Goal: Information Seeking & Learning: Compare options

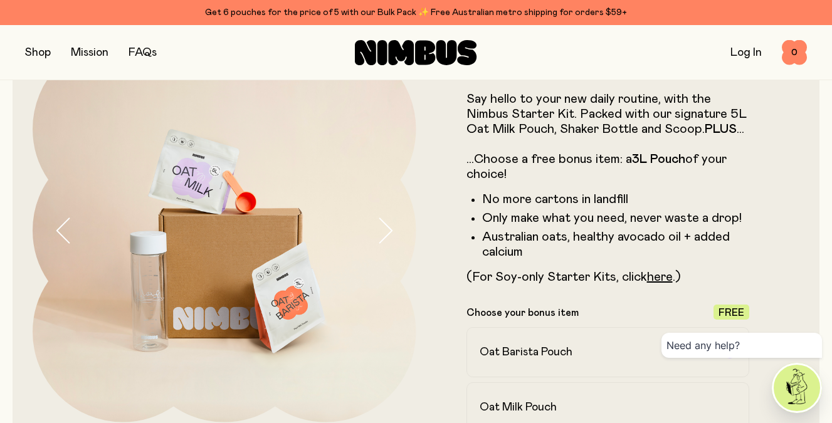
scroll to position [83, 0]
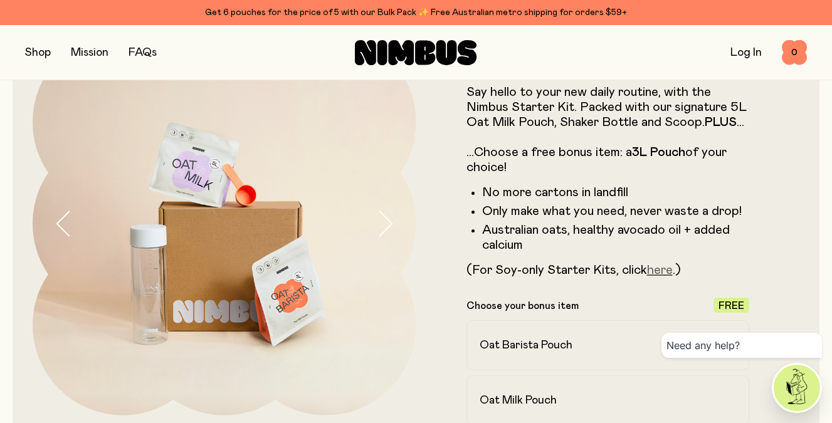
click at [660, 268] on link "here" at bounding box center [660, 270] width 26 height 13
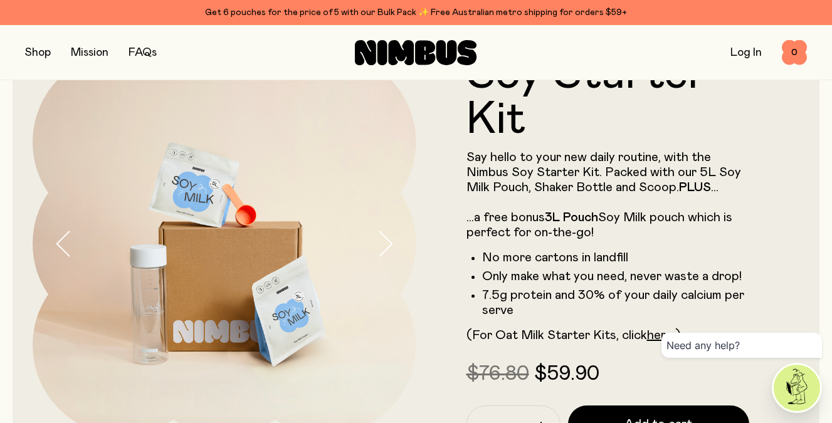
scroll to position [63, 0]
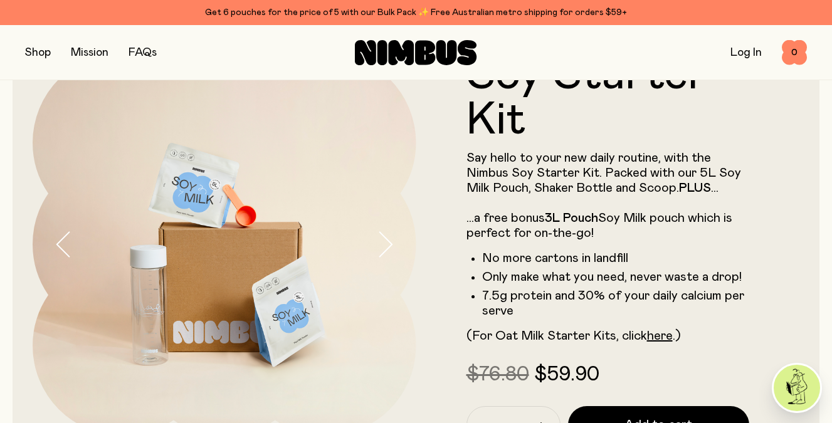
drag, startPoint x: 617, startPoint y: 174, endPoint x: 441, endPoint y: 168, distance: 175.6
click at [441, 168] on form "Soy Starter Kit Say hello to your new daily routine, with the Nimbus Soy Starte…" at bounding box center [608, 262] width 384 height 419
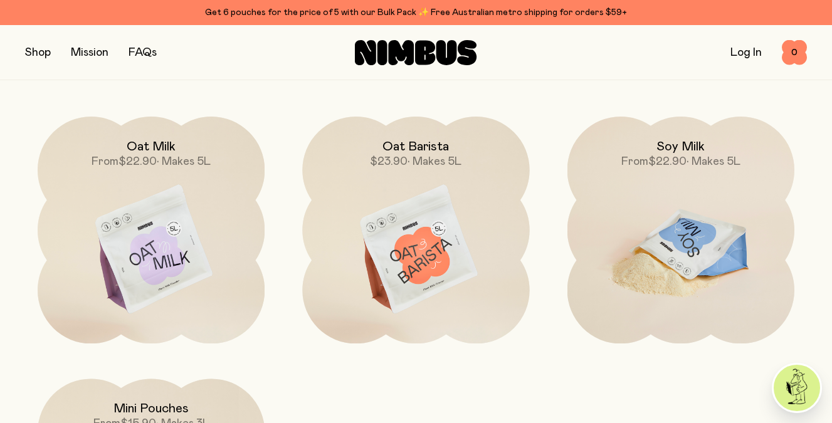
scroll to position [3427, 0]
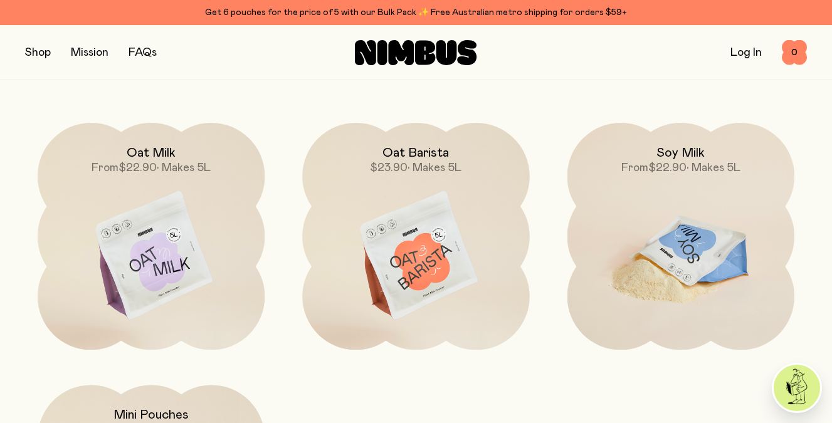
click at [685, 271] on img at bounding box center [680, 256] width 227 height 267
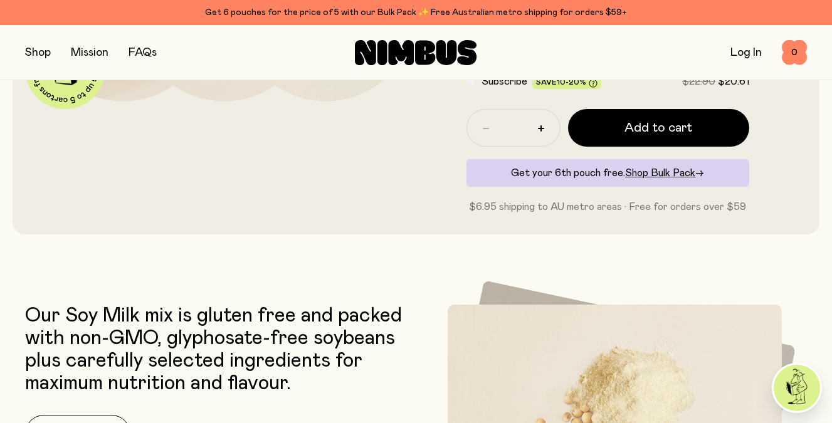
scroll to position [387, 0]
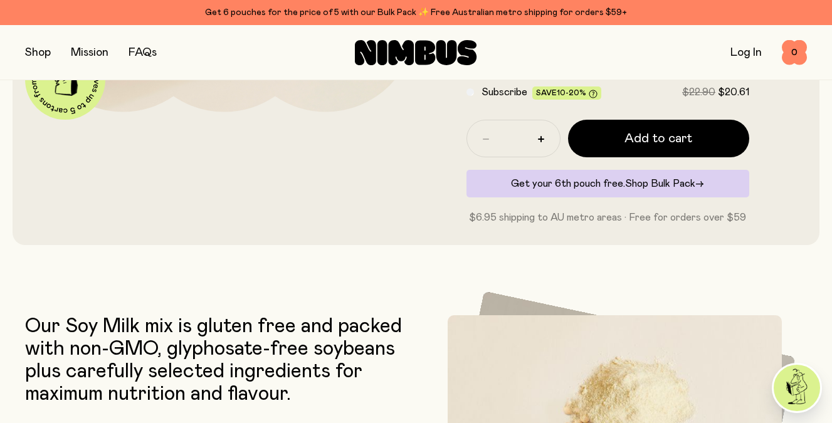
click at [651, 183] on span "Shop Bulk Pack" at bounding box center [660, 184] width 70 height 10
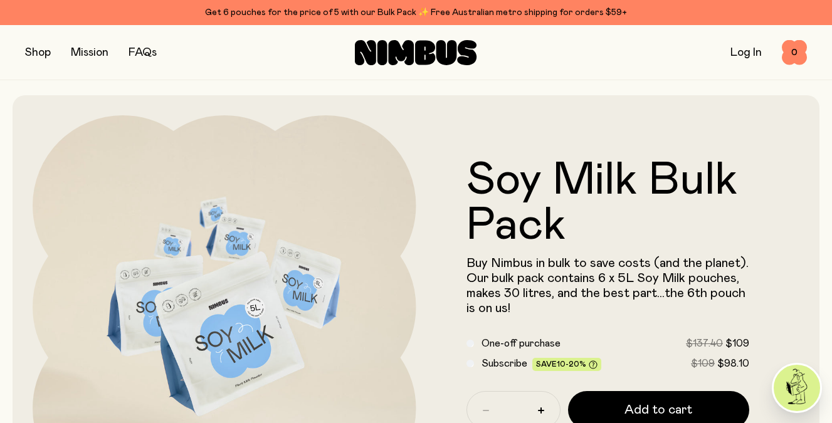
click at [651, 183] on h1 "Soy Milk Bulk Pack" at bounding box center [607, 203] width 283 height 90
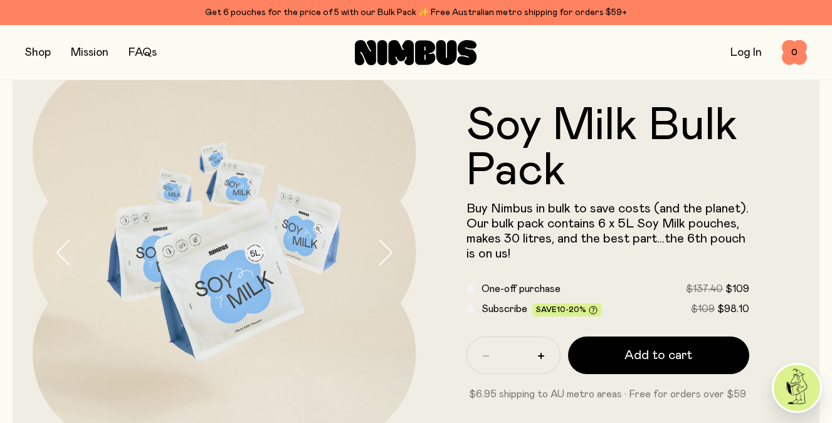
scroll to position [63, 0]
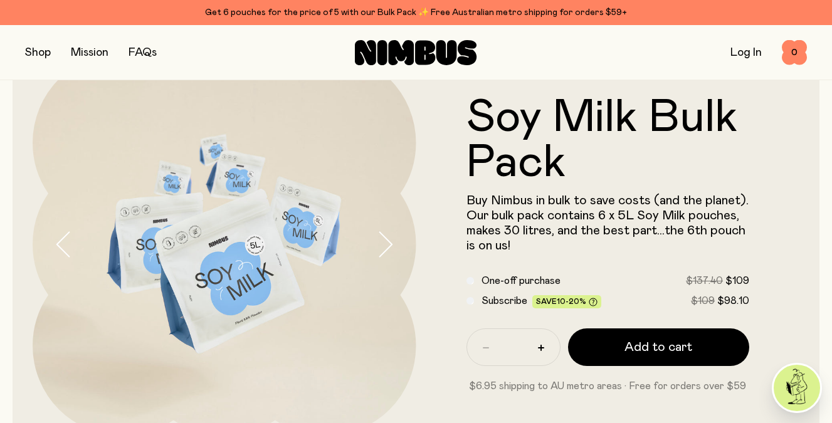
drag, startPoint x: 782, startPoint y: 325, endPoint x: 809, endPoint y: 358, distance: 43.2
click at [809, 358] on div "Soy Milk Bulk Pack Buy Nimbus in bulk to save costs (and the planet). Our bulk …" at bounding box center [416, 245] width 807 height 424
click at [779, 279] on form "Soy Milk Bulk Pack Buy Nimbus in bulk to save costs (and the planet). Our bulk …" at bounding box center [608, 244] width 384 height 298
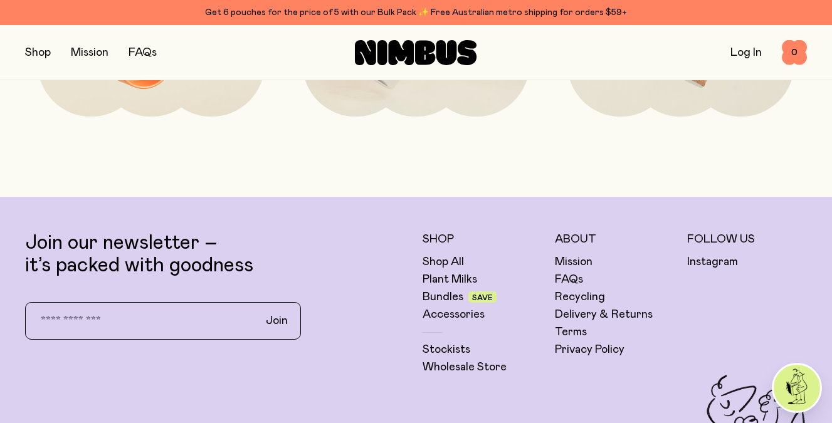
scroll to position [2915, 0]
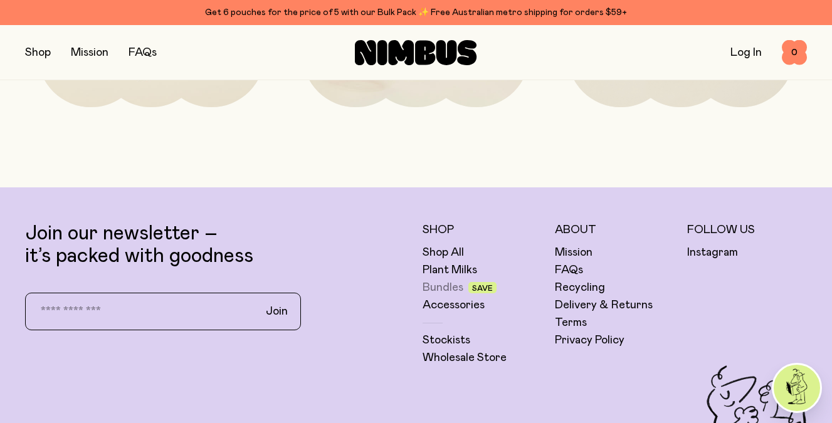
click at [438, 281] on link "Bundles" at bounding box center [443, 287] width 41 height 15
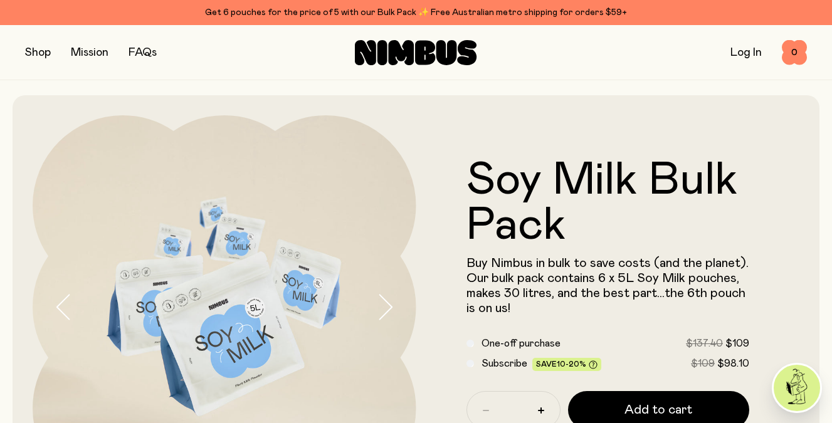
scroll to position [2915, 0]
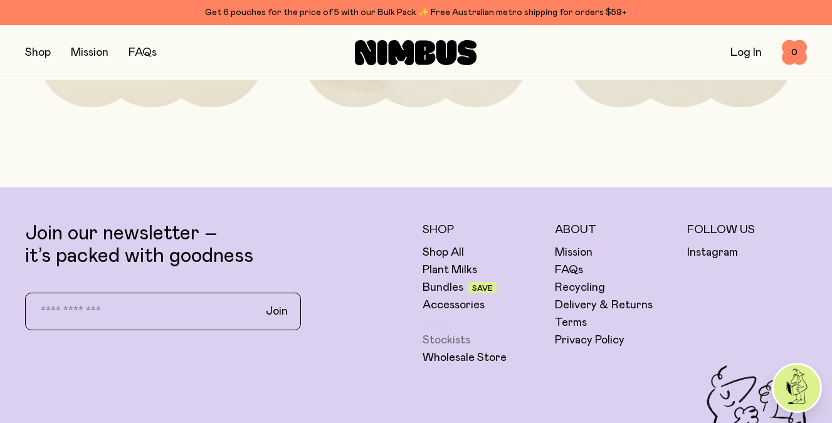
click at [434, 335] on link "Stockists" at bounding box center [447, 340] width 48 height 15
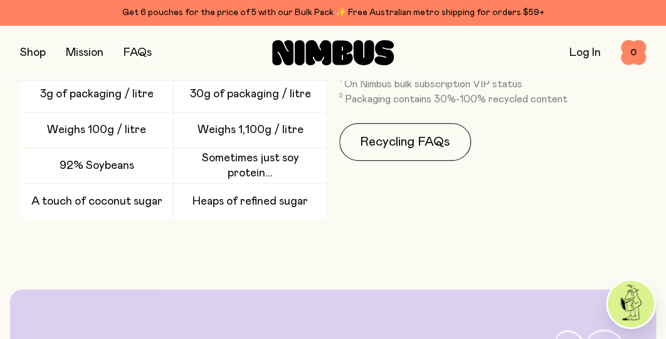
scroll to position [0, 0]
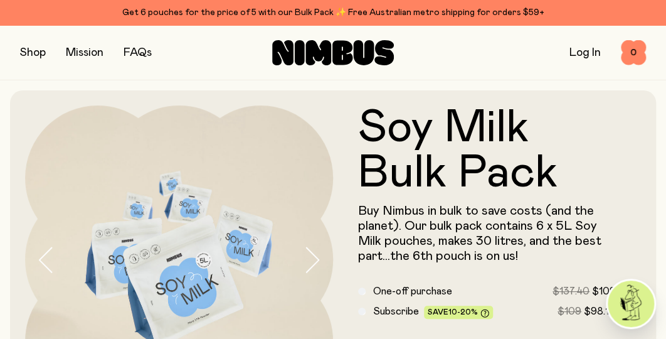
click at [33, 51] on button "button" at bounding box center [33, 53] width 26 height 18
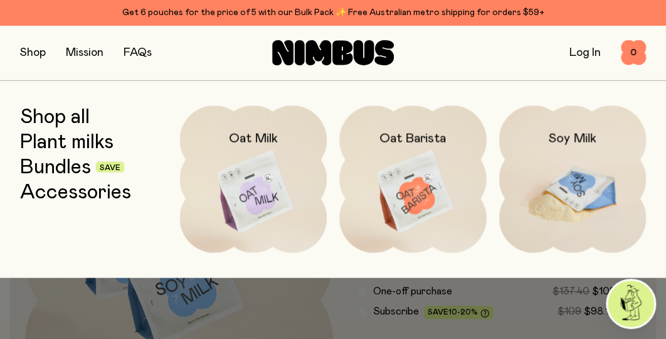
click at [554, 193] on img at bounding box center [572, 191] width 147 height 173
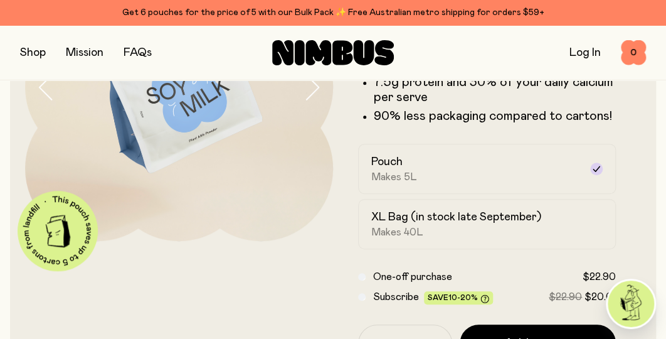
scroll to position [192, 0]
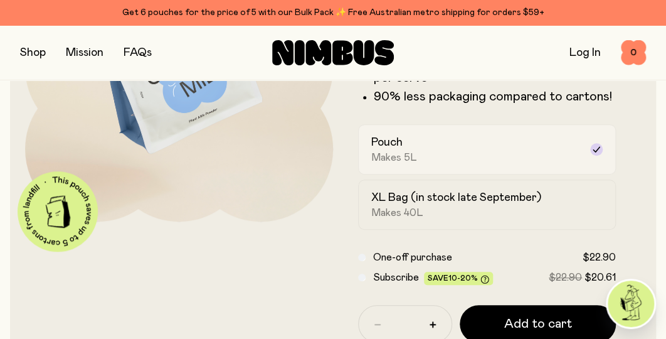
click at [594, 147] on icon at bounding box center [596, 149] width 10 height 10
click at [594, 145] on icon at bounding box center [596, 149] width 10 height 10
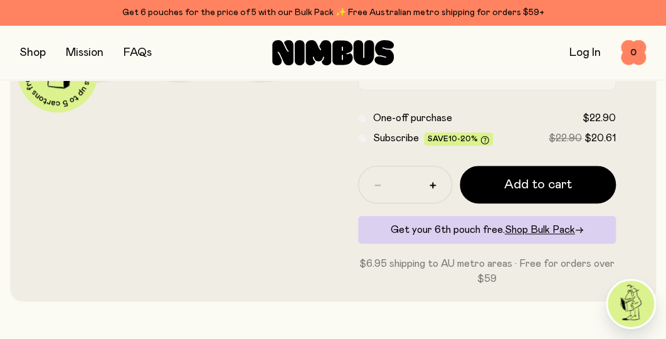
scroll to position [334, 0]
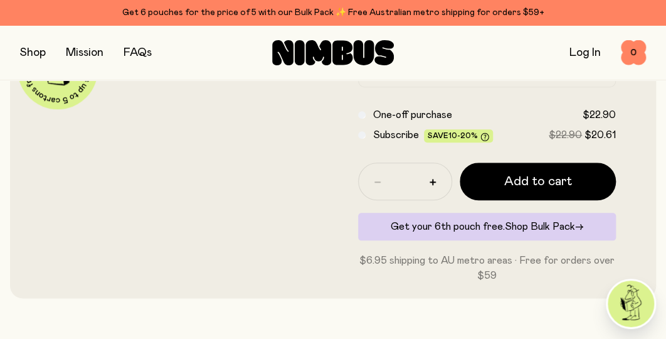
click at [542, 223] on span "Shop Bulk Pack" at bounding box center [540, 226] width 70 height 10
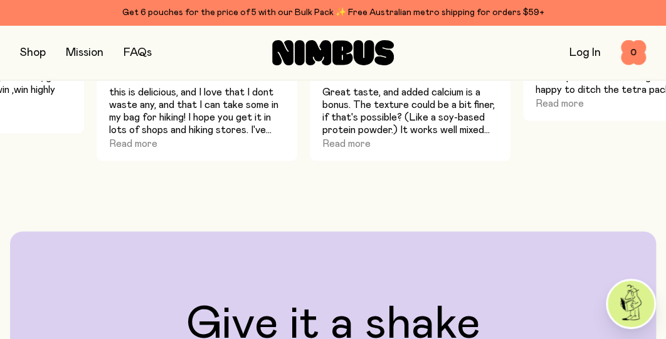
scroll to position [869, 0]
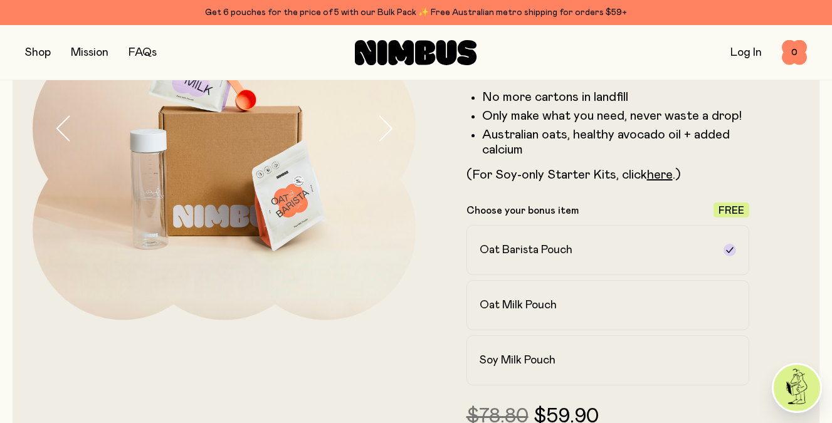
scroll to position [167, 0]
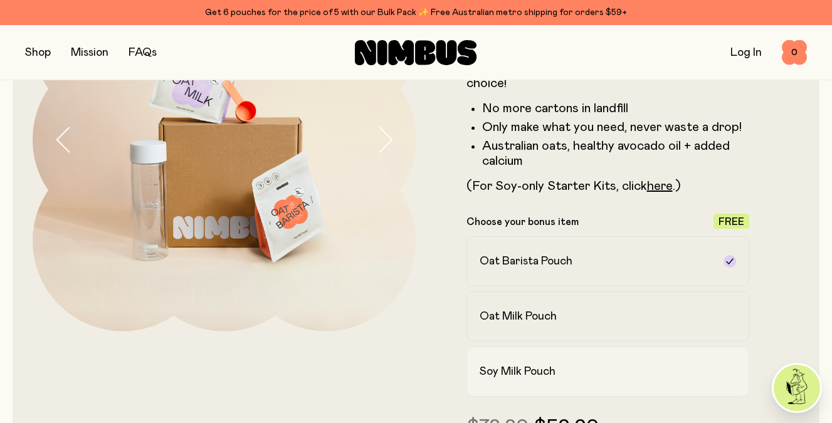
click at [547, 366] on h2 "Soy Milk Pouch" at bounding box center [518, 371] width 76 height 15
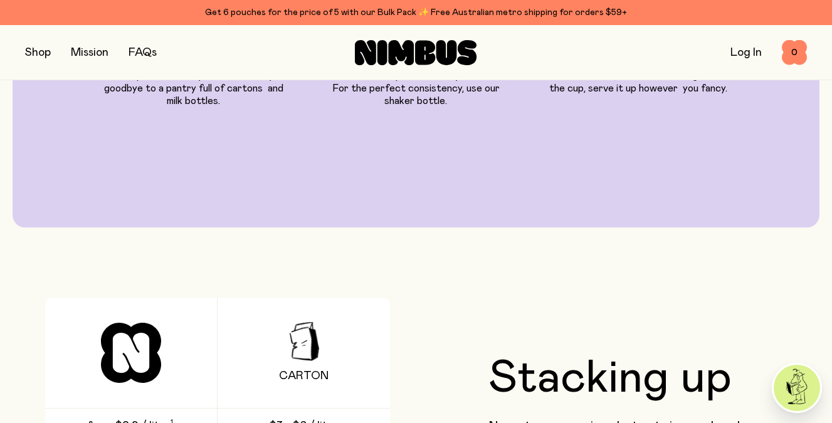
scroll to position [2424, 0]
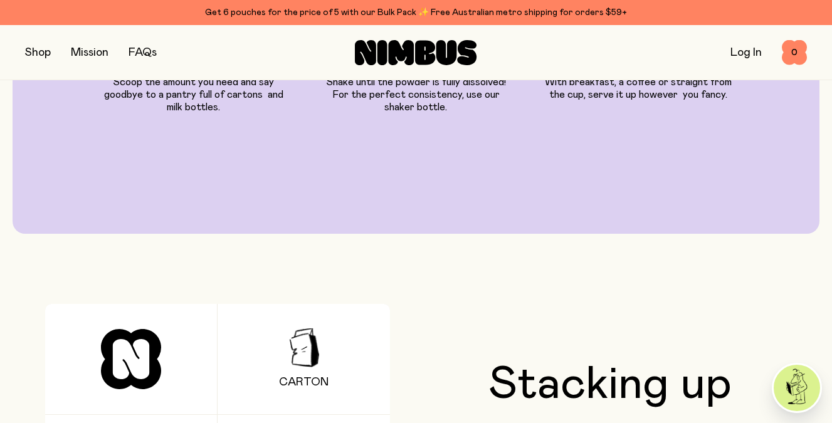
click at [34, 50] on button "button" at bounding box center [38, 53] width 26 height 18
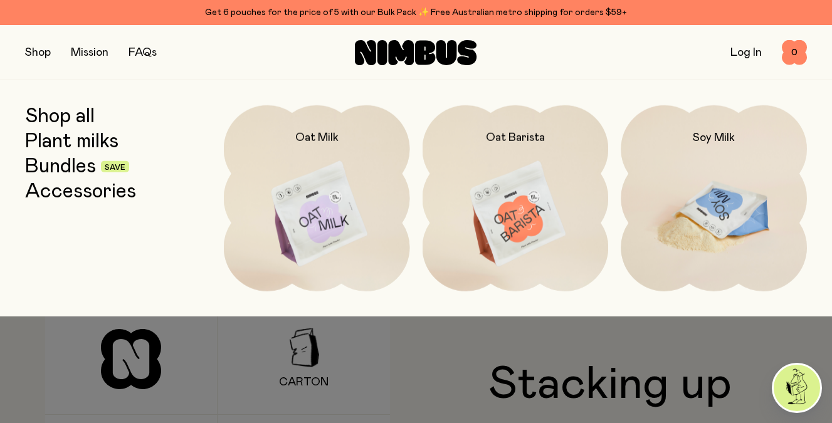
click at [712, 199] on img at bounding box center [714, 214] width 186 height 219
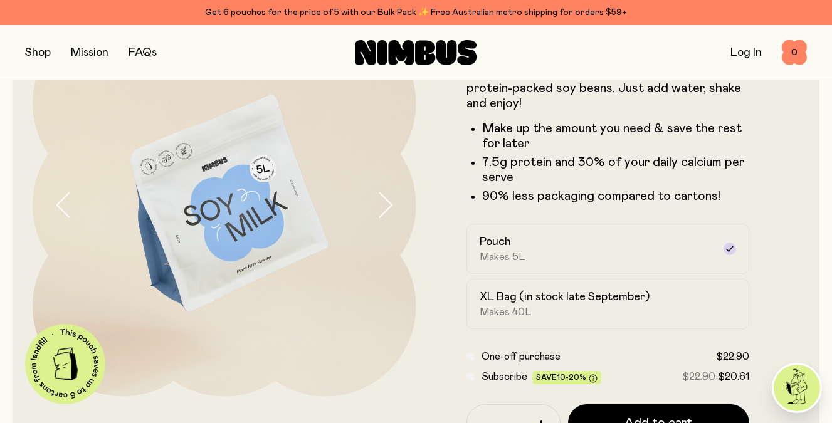
scroll to position [105, 0]
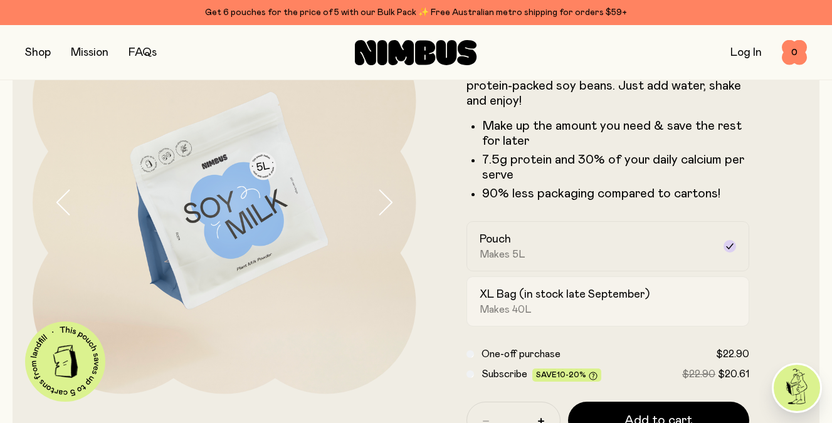
click at [499, 293] on h2 "XL Bag (in stock late September)" at bounding box center [565, 294] width 170 height 15
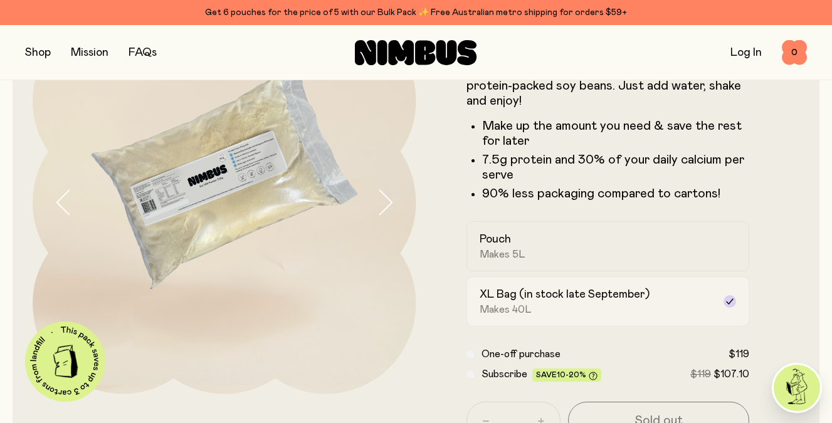
click at [499, 293] on h2 "XL Bag (in stock late September)" at bounding box center [565, 294] width 170 height 15
